Goal: Find specific page/section: Find specific page/section

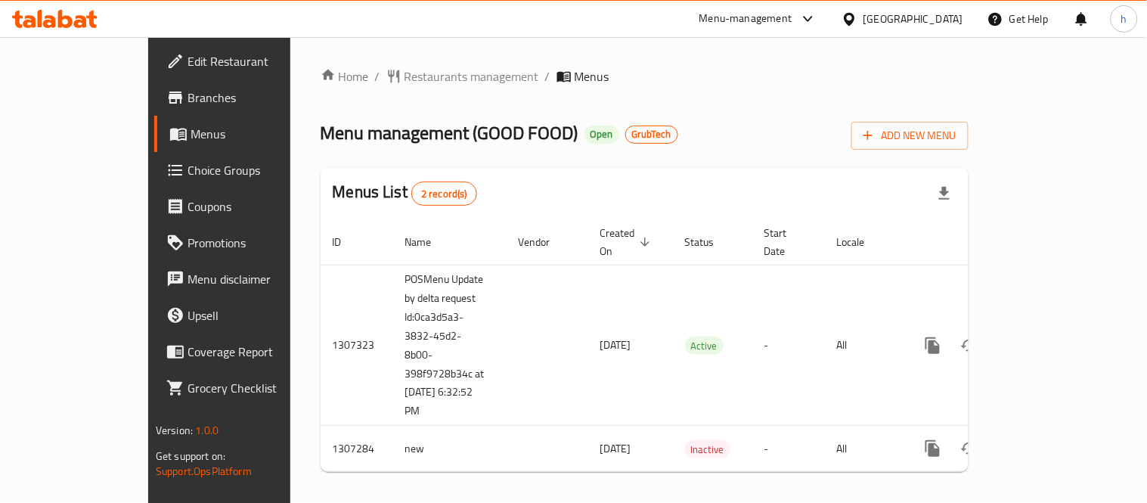
click at [65, 15] on icon at bounding box center [54, 19] width 85 height 18
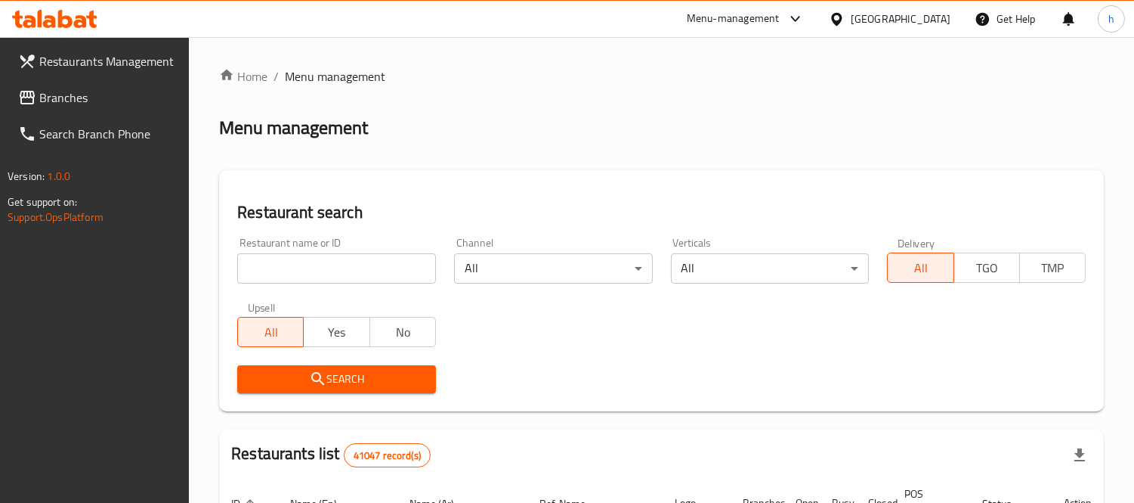
click at [70, 98] on span "Branches" at bounding box center [108, 97] width 138 height 18
